Goal: Information Seeking & Learning: Find contact information

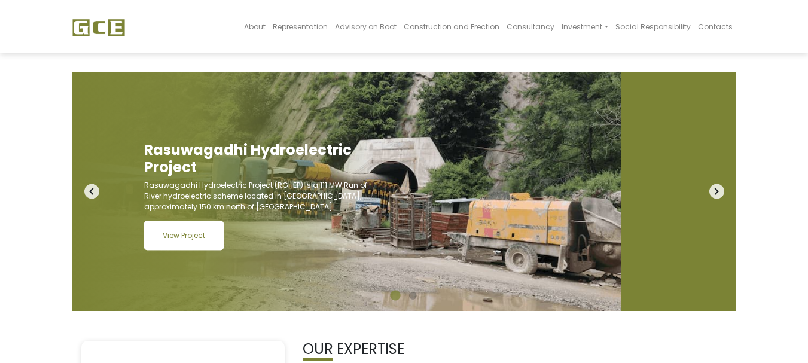
click at [213, 247] on link "View Project" at bounding box center [184, 235] width 80 height 29
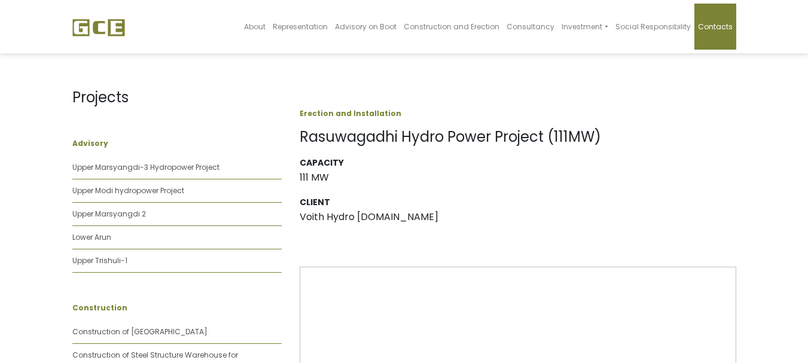
click at [708, 30] on span "Contacts" at bounding box center [715, 27] width 35 height 10
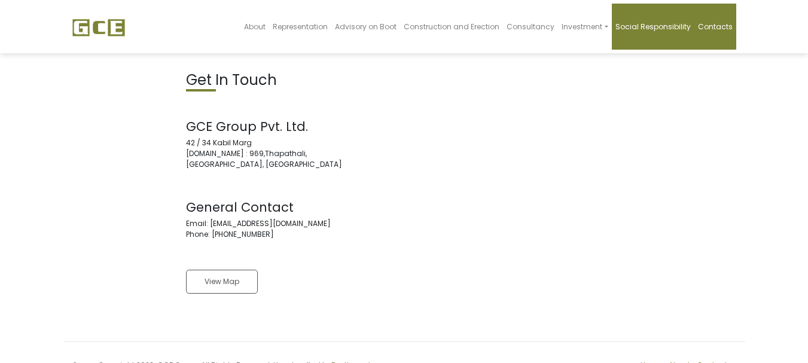
click at [648, 32] on link "Social Responsibility" at bounding box center [653, 27] width 83 height 46
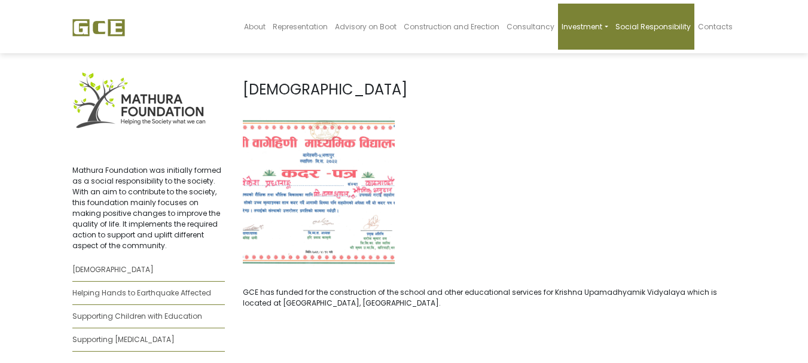
click at [603, 31] on span "Investment" at bounding box center [582, 27] width 41 height 10
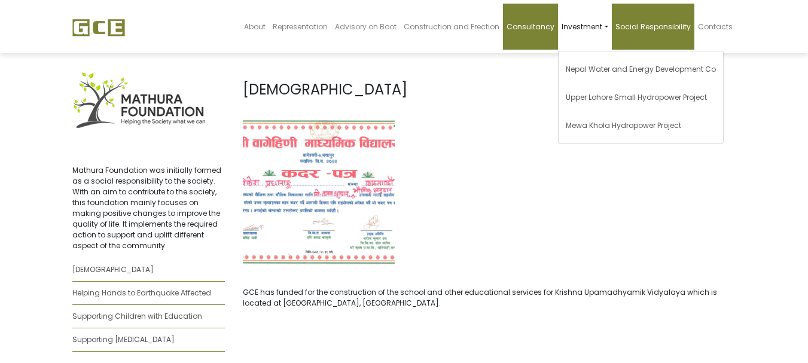
click at [541, 32] on link "Consultancy" at bounding box center [530, 27] width 55 height 46
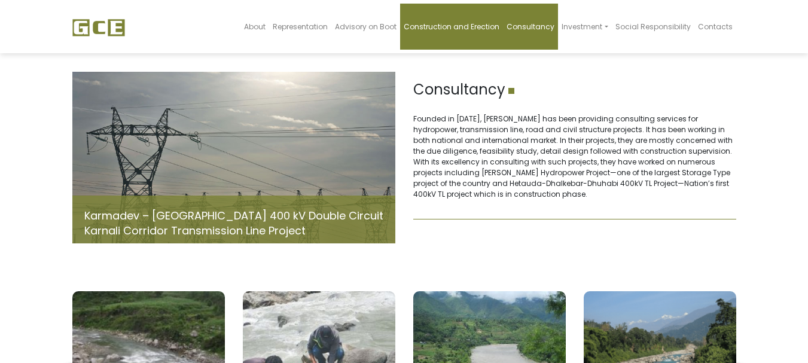
click at [482, 23] on span "Construction and Erection" at bounding box center [452, 27] width 96 height 10
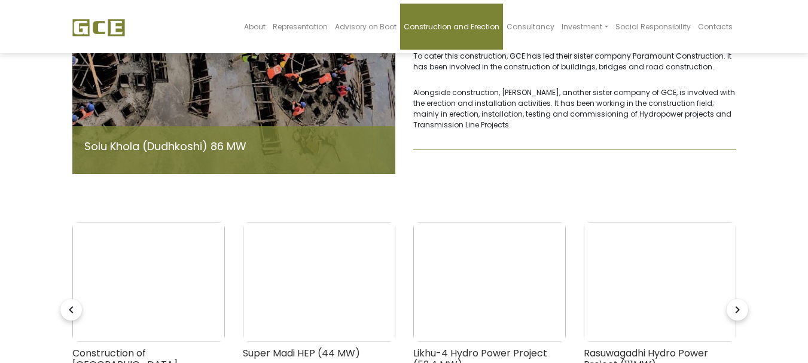
scroll to position [239, 0]
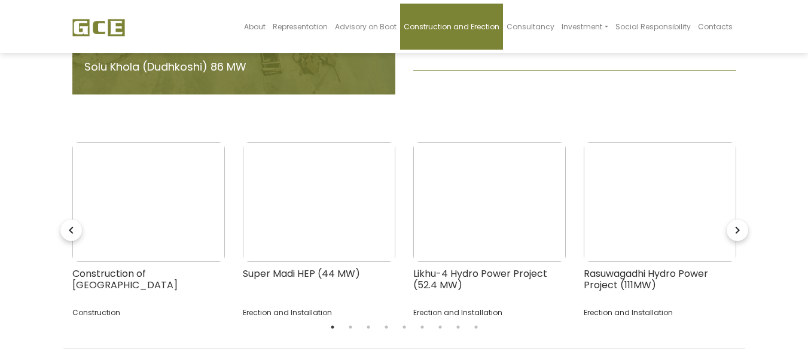
click at [742, 220] on icon "navigate_next" at bounding box center [738, 231] width 22 height 22
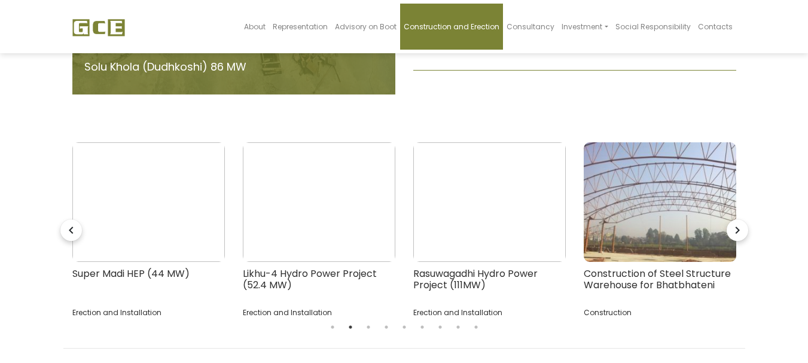
click at [733, 222] on icon "navigate_next" at bounding box center [738, 231] width 22 height 22
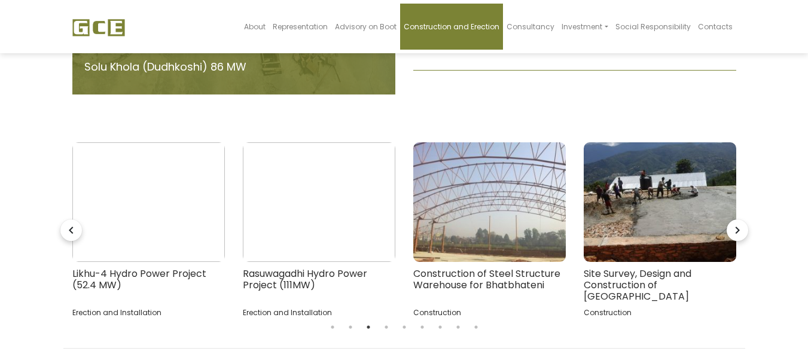
click at [733, 222] on icon "navigate_next" at bounding box center [738, 231] width 22 height 22
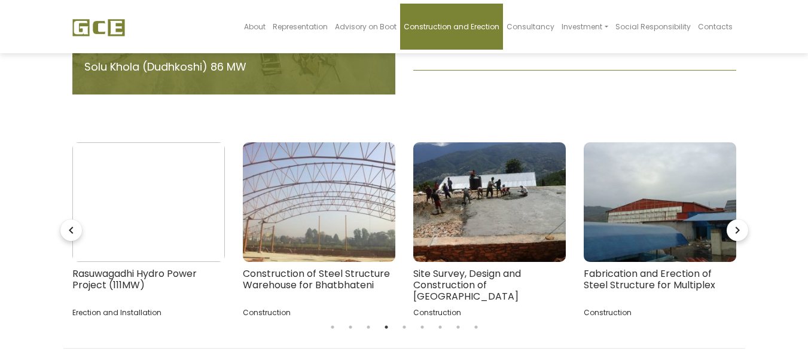
click at [733, 222] on icon "navigate_next" at bounding box center [738, 231] width 22 height 22
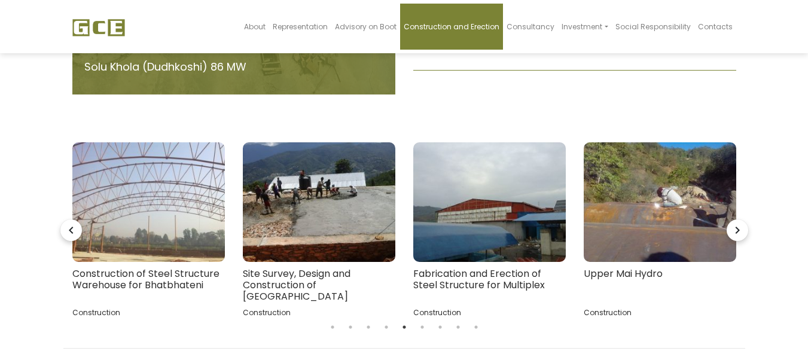
click at [733, 222] on icon "navigate_next" at bounding box center [738, 231] width 22 height 22
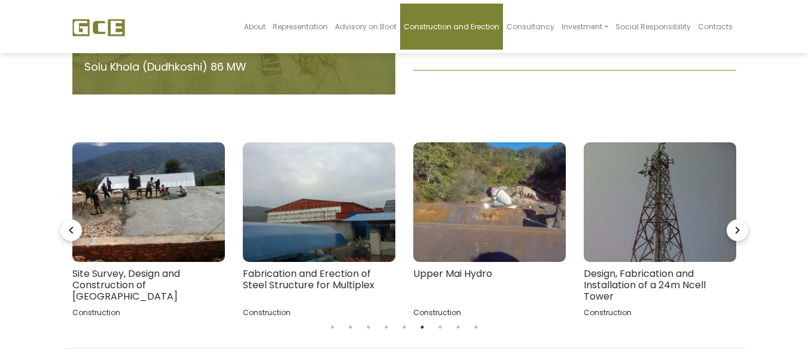
click at [733, 222] on icon "navigate_next" at bounding box center [738, 231] width 22 height 22
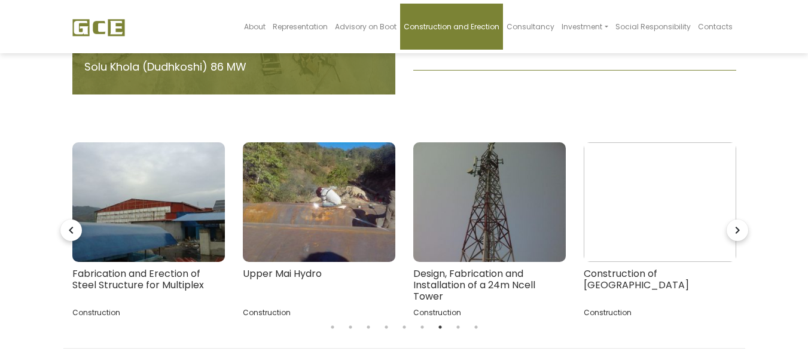
click at [733, 222] on icon "navigate_next" at bounding box center [738, 231] width 22 height 22
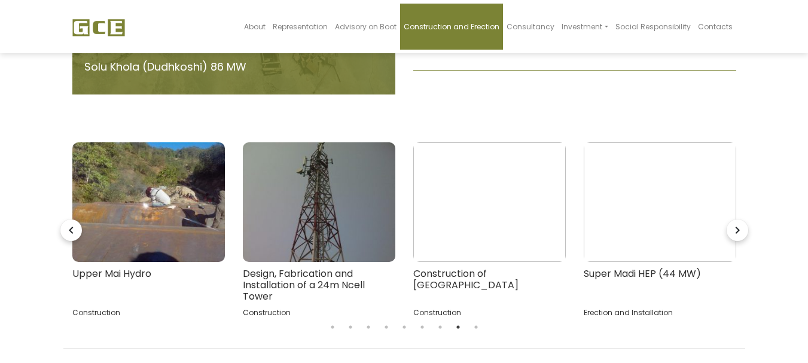
click at [733, 222] on icon "navigate_next" at bounding box center [738, 231] width 22 height 22
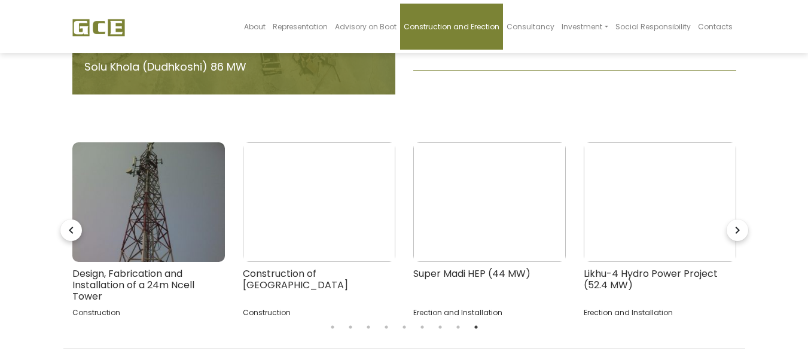
click at [733, 222] on icon "navigate_next" at bounding box center [738, 231] width 22 height 22
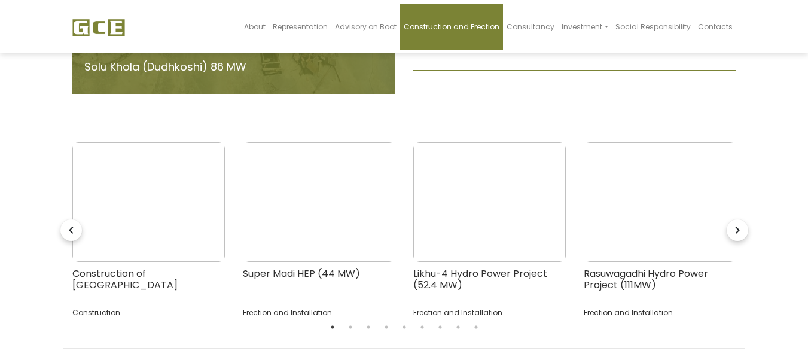
click at [733, 222] on icon "navigate_next" at bounding box center [738, 231] width 22 height 22
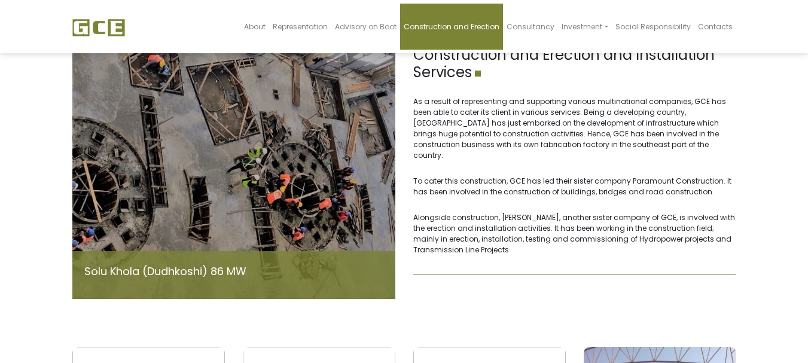
scroll to position [0, 0]
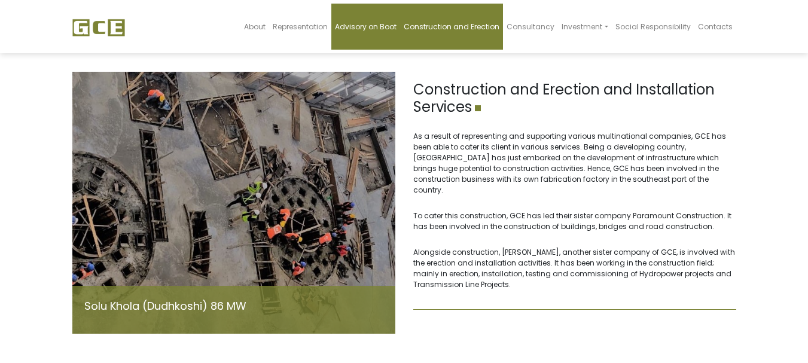
click at [392, 31] on span "Advisory on Boot" at bounding box center [366, 27] width 62 height 10
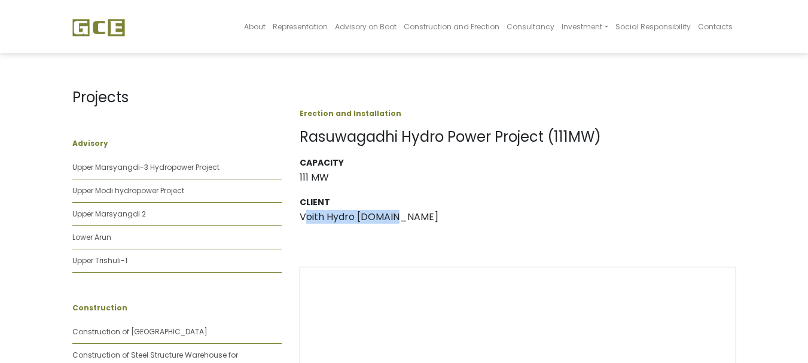
drag, startPoint x: 404, startPoint y: 221, endPoint x: 303, endPoint y: 215, distance: 101.3
click at [303, 215] on h3 "Voith Hydro [DOMAIN_NAME]" at bounding box center [518, 216] width 437 height 11
click at [541, 239] on div "Erection and Installation Rasuwagadhi Hydro Power Project (111MW) Capacity 111 …" at bounding box center [518, 337] width 437 height 531
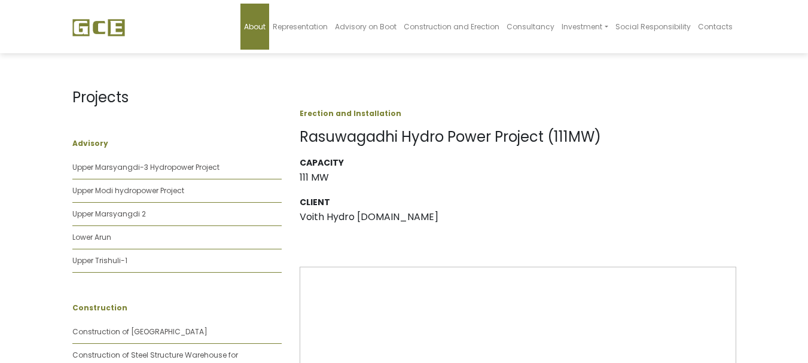
click at [266, 29] on span "About" at bounding box center [255, 27] width 22 height 10
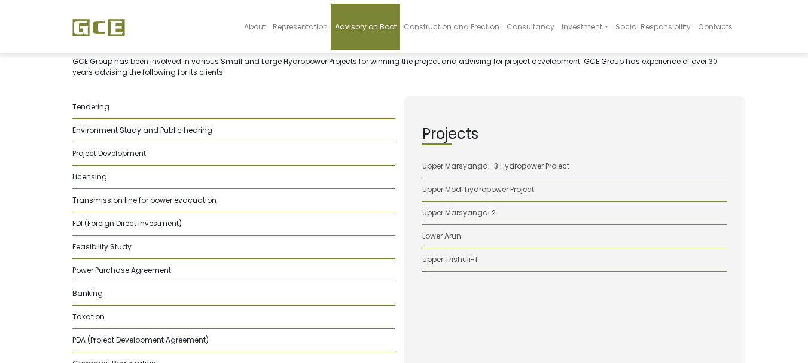
scroll to position [239, 0]
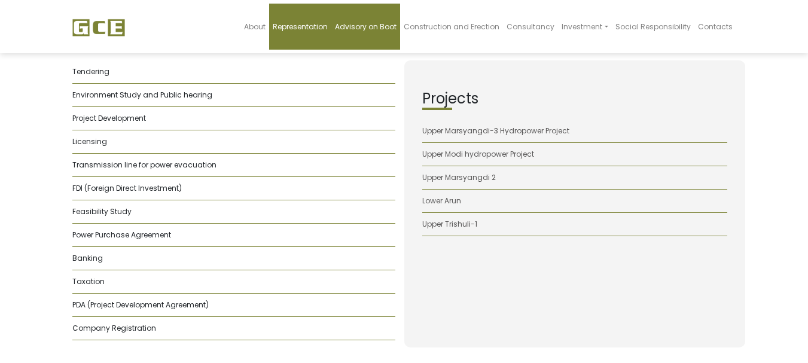
click at [307, 11] on link "Representation" at bounding box center [300, 27] width 62 height 46
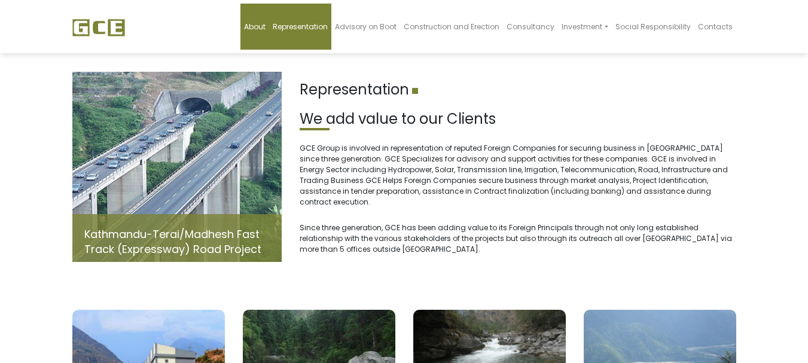
click at [266, 31] on span "About" at bounding box center [255, 27] width 22 height 10
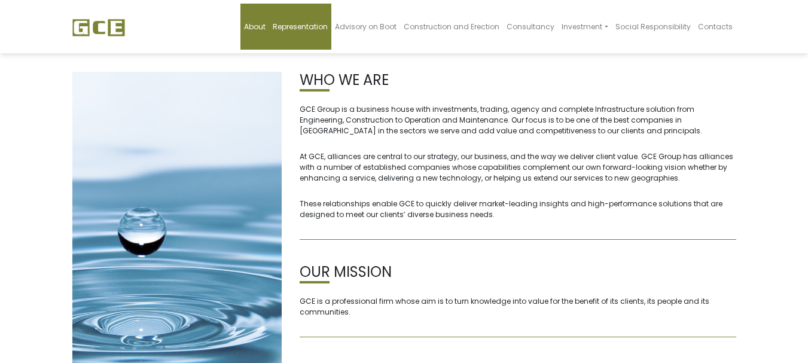
click at [303, 18] on link "Representation" at bounding box center [300, 27] width 62 height 46
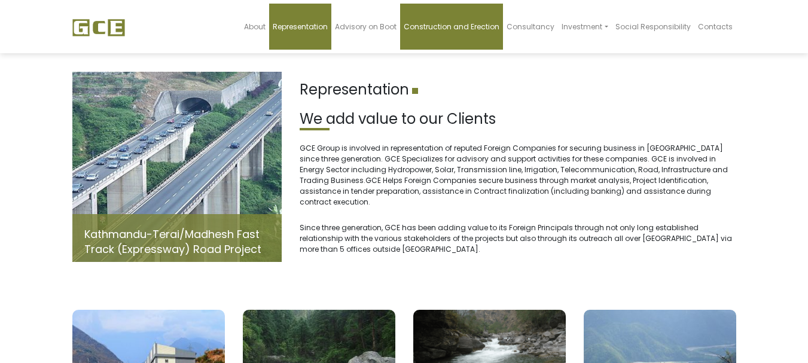
click at [500, 28] on span "Construction and Erection" at bounding box center [452, 27] width 96 height 10
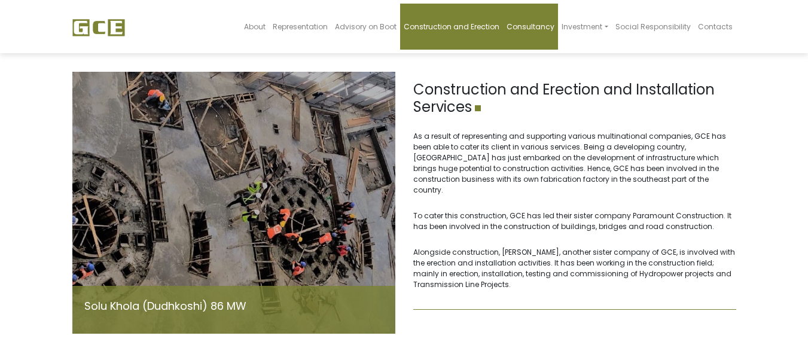
click at [556, 34] on link "Consultancy" at bounding box center [530, 27] width 55 height 46
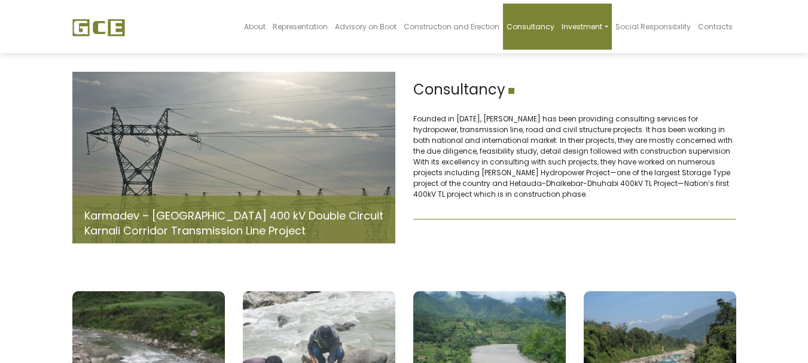
drag, startPoint x: 508, startPoint y: 33, endPoint x: 598, endPoint y: 30, distance: 90.4
click at [574, 28] on span "Investment" at bounding box center [582, 27] width 41 height 10
click at [598, 30] on span "Investment" at bounding box center [582, 27] width 41 height 10
click at [595, 30] on span "Investment" at bounding box center [582, 27] width 41 height 10
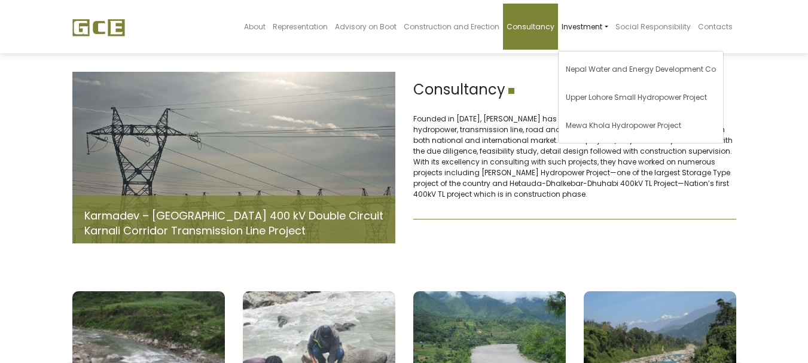
click at [746, 75] on body "About Representation Advisory on Boot Construction and Erection Consultancy Inv…" at bounding box center [404, 281] width 808 height 520
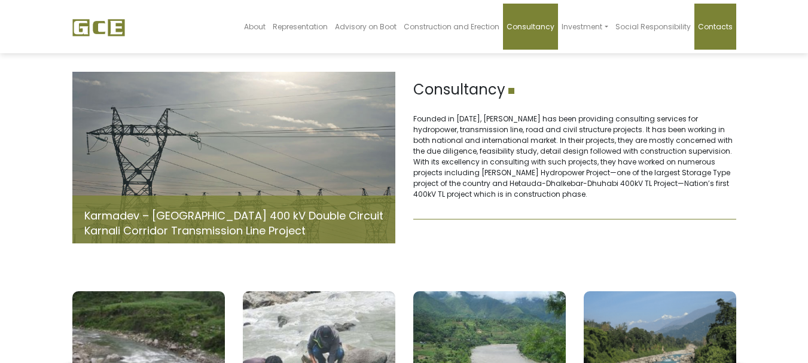
click at [721, 30] on span "Contacts" at bounding box center [715, 27] width 35 height 10
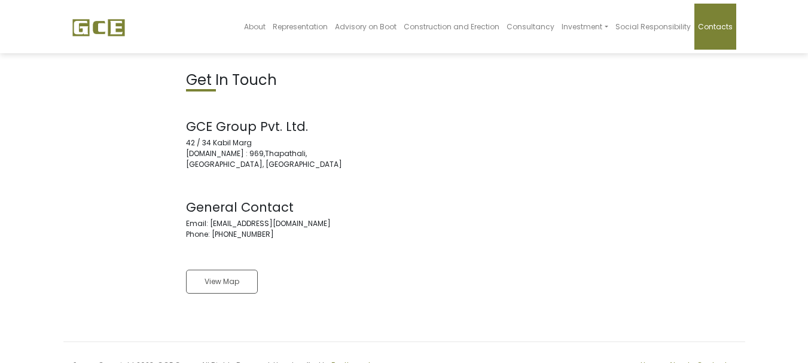
drag, startPoint x: 254, startPoint y: 147, endPoint x: 177, endPoint y: 147, distance: 77.8
click at [177, 147] on div "Get In Touch GCE Group Pvt. Ltd. [STREET_ADDRESS][DOMAIN_NAME] General Contact …" at bounding box center [290, 192] width 227 height 240
copy address "42 / 34 Kabil Marg"
click at [322, 140] on address "GCE Group Pvt. Ltd. 42 / 34 Kabil Marg P.O.Box : 969,Thapathali, Kathmandu, Nep…" at bounding box center [290, 144] width 209 height 51
click at [422, 177] on div "Get In Touch GCE Group Pvt. Ltd. 42 / 34 Kabil Marg P.O.Box : 969,Thapathali, K…" at bounding box center [404, 192] width 682 height 240
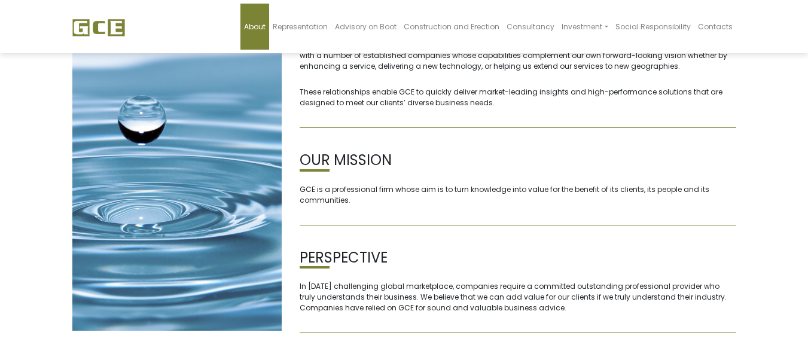
scroll to position [196, 0]
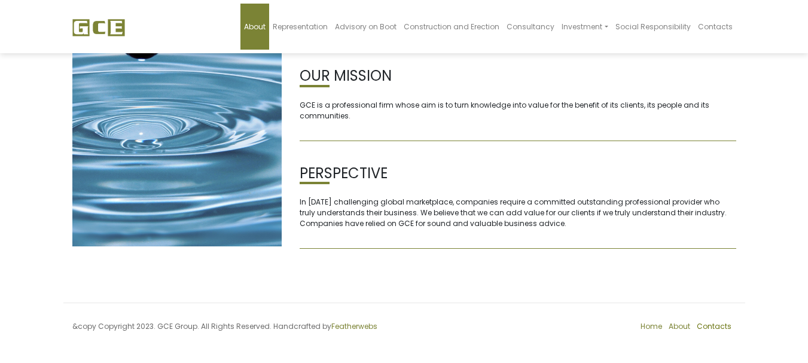
click at [716, 327] on link "Contacts" at bounding box center [714, 326] width 35 height 10
